Goal: Download file/media

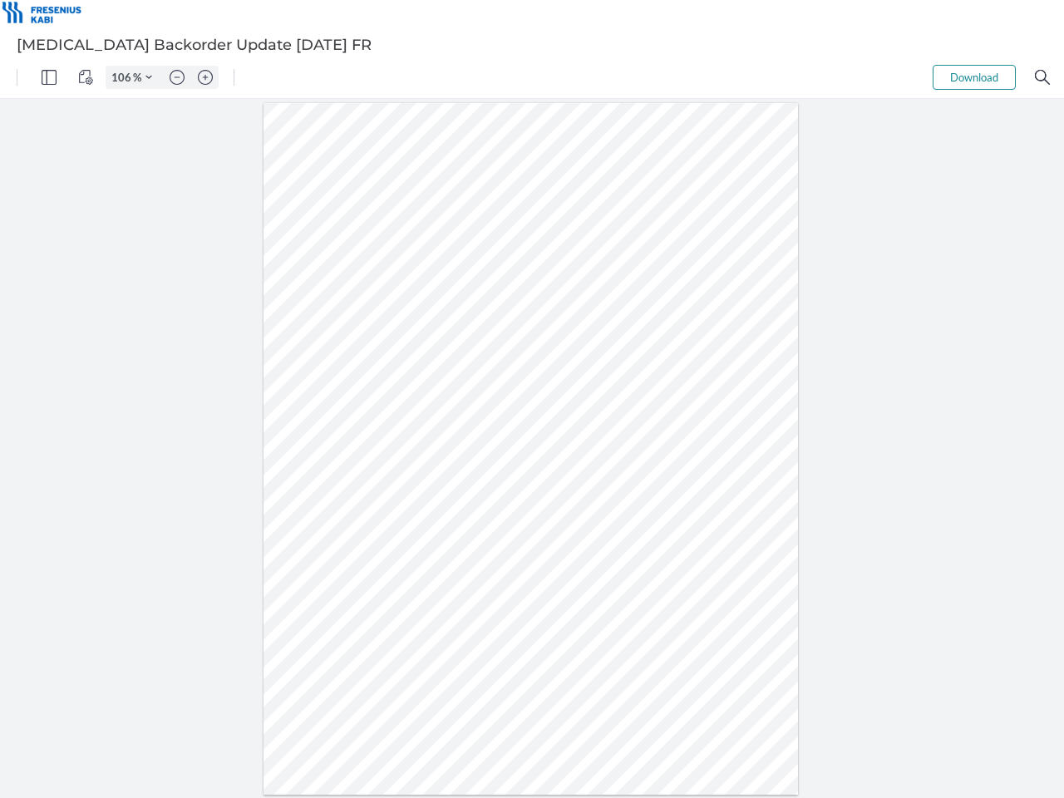
click at [49, 77] on img "Panel" at bounding box center [49, 77] width 15 height 15
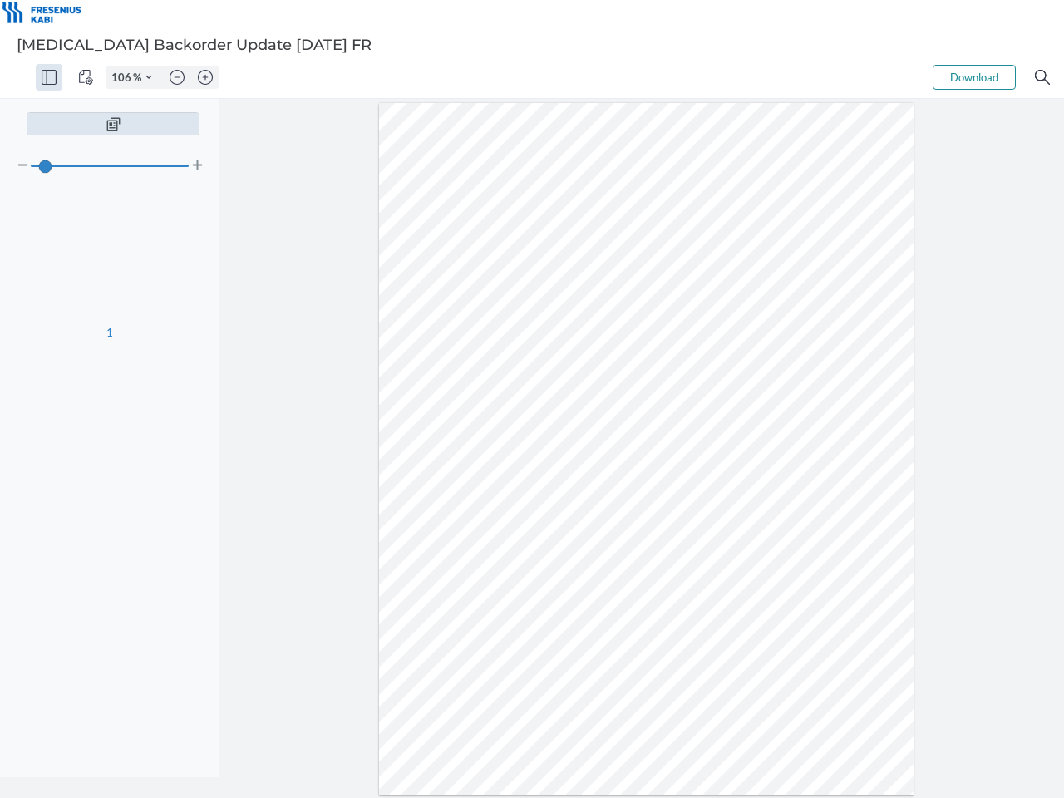
click at [86, 77] on img "View Controls" at bounding box center [85, 77] width 15 height 15
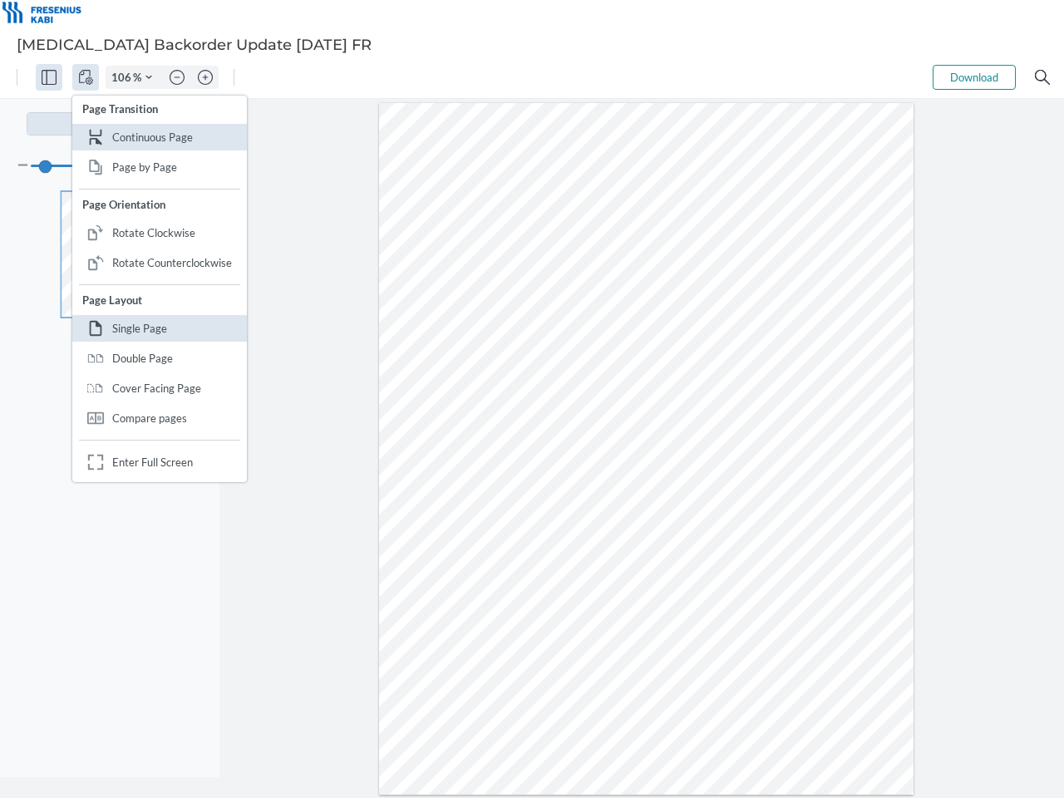
click at [124, 77] on input "106" at bounding box center [119, 77] width 27 height 15
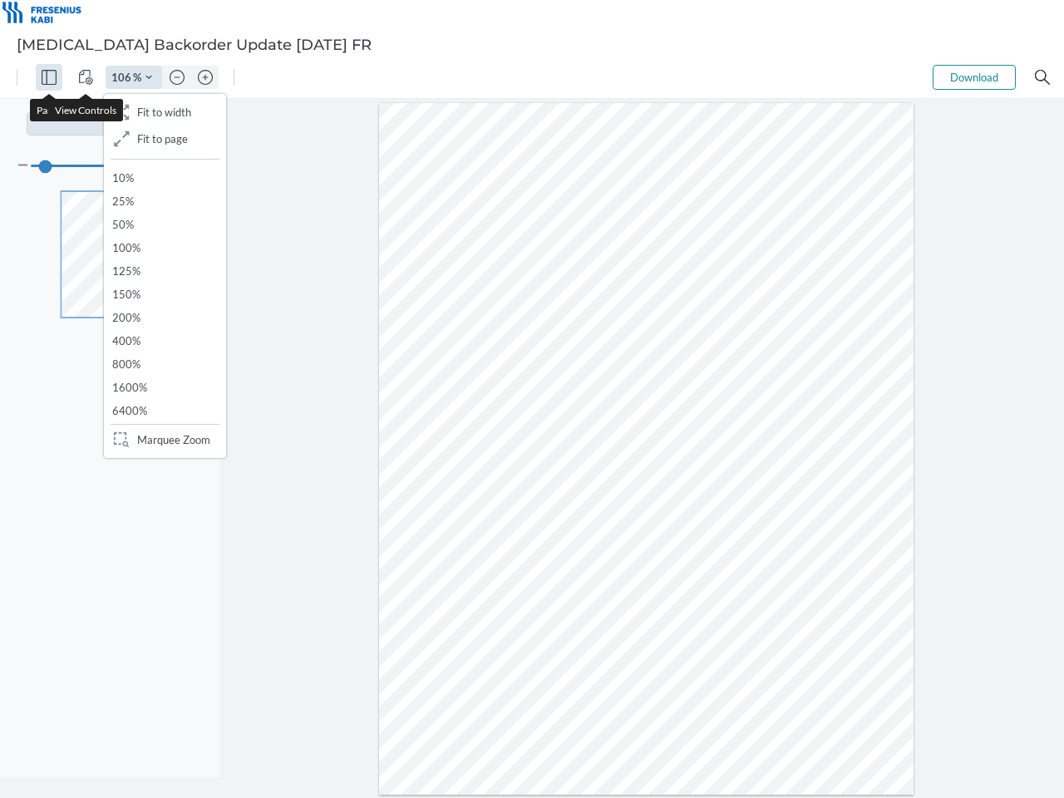
click at [149, 77] on img "Zoom Controls" at bounding box center [148, 77] width 7 height 7
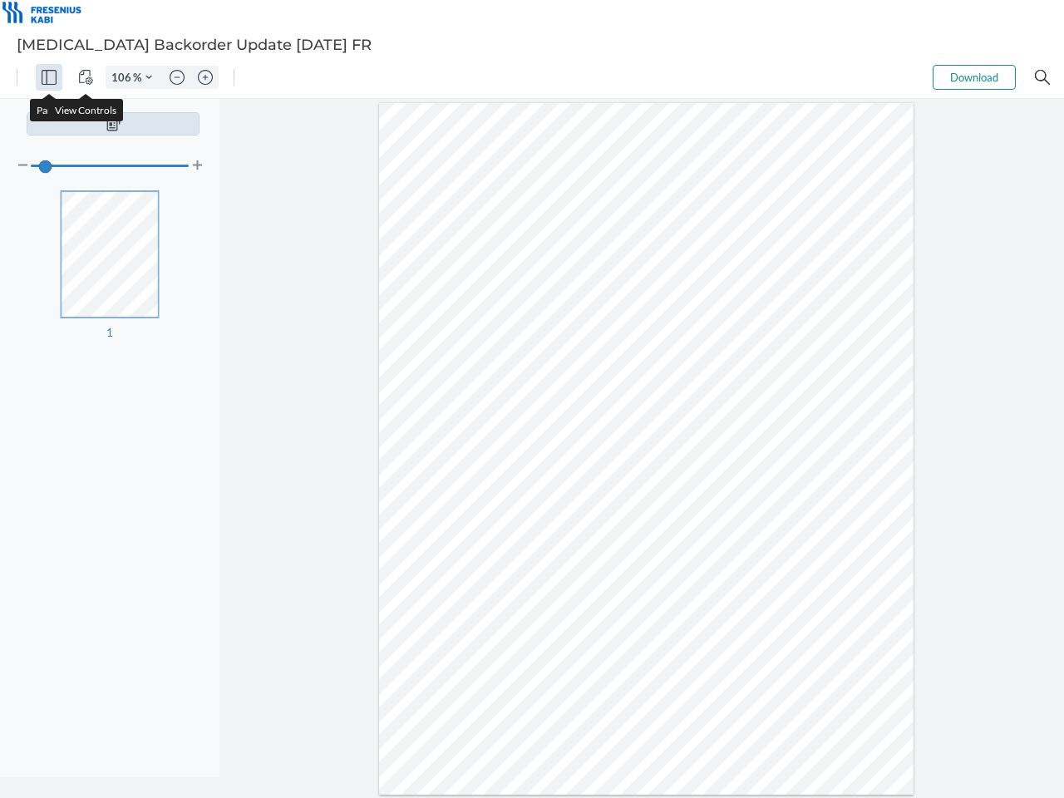
click at [177, 77] on img "Zoom out" at bounding box center [177, 77] width 15 height 15
click at [205, 77] on img "Zoom in" at bounding box center [205, 77] width 15 height 15
type input "106"
click at [974, 77] on button "Download" at bounding box center [973, 77] width 83 height 25
click at [1042, 77] on img "Search" at bounding box center [1042, 77] width 15 height 15
